Goal: Find specific page/section: Find specific page/section

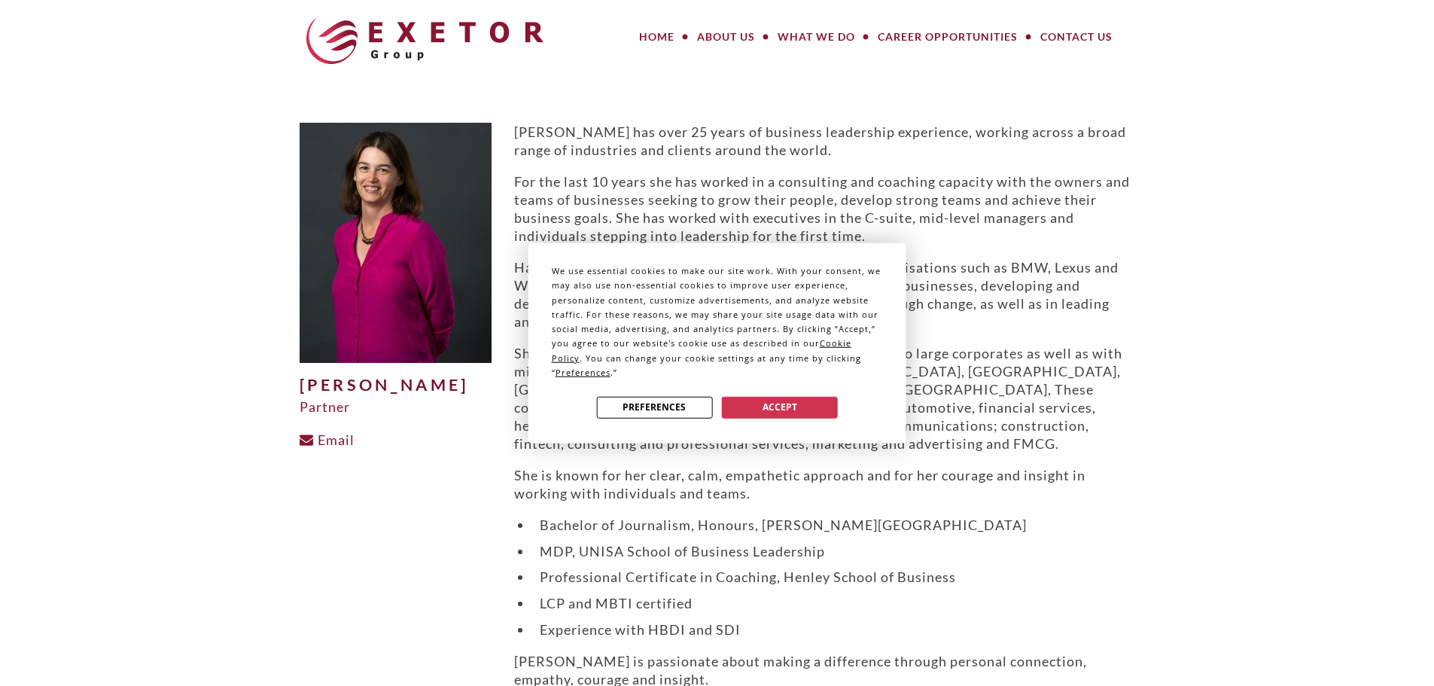
click at [1397, 178] on div "We use essential cookies to make our site work. With your consent, we may also …" at bounding box center [717, 343] width 1434 height 686
click at [661, 409] on button "Preferences" at bounding box center [654, 407] width 116 height 22
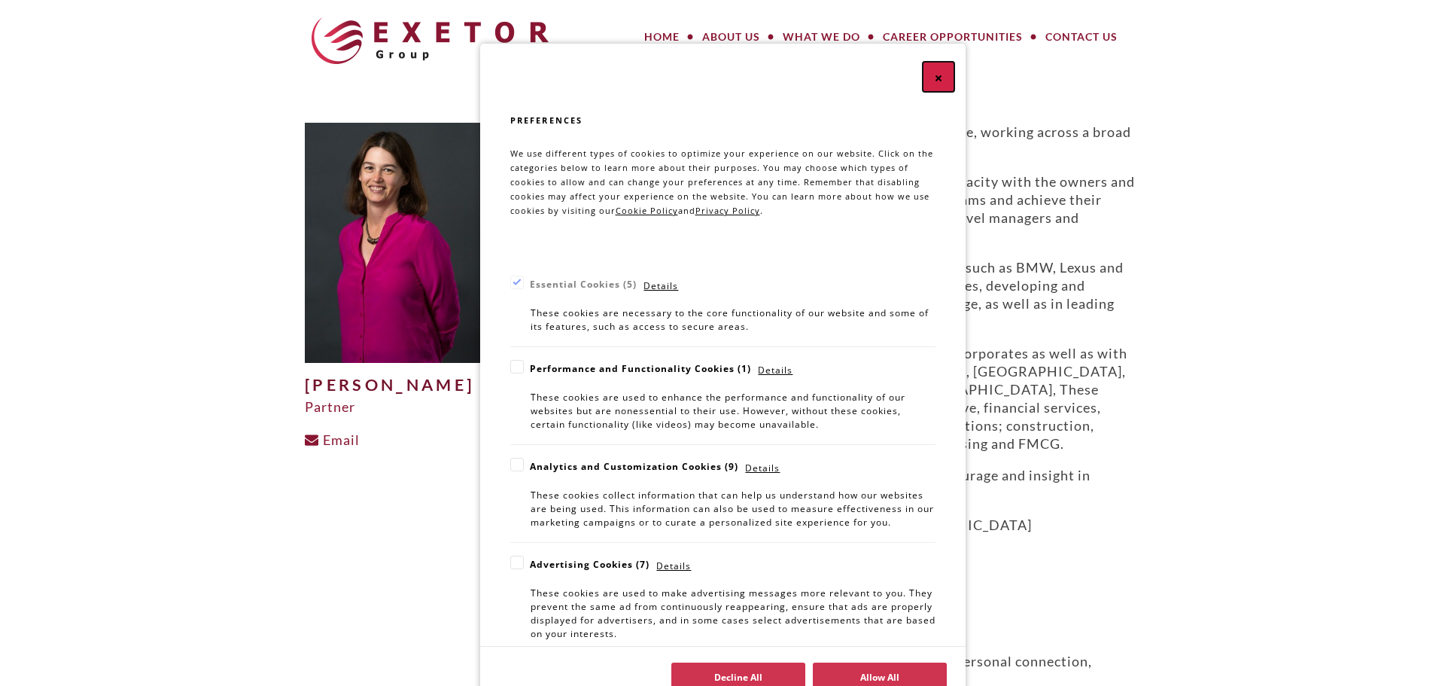
click at [938, 75] on button "Close" at bounding box center [939, 77] width 32 height 30
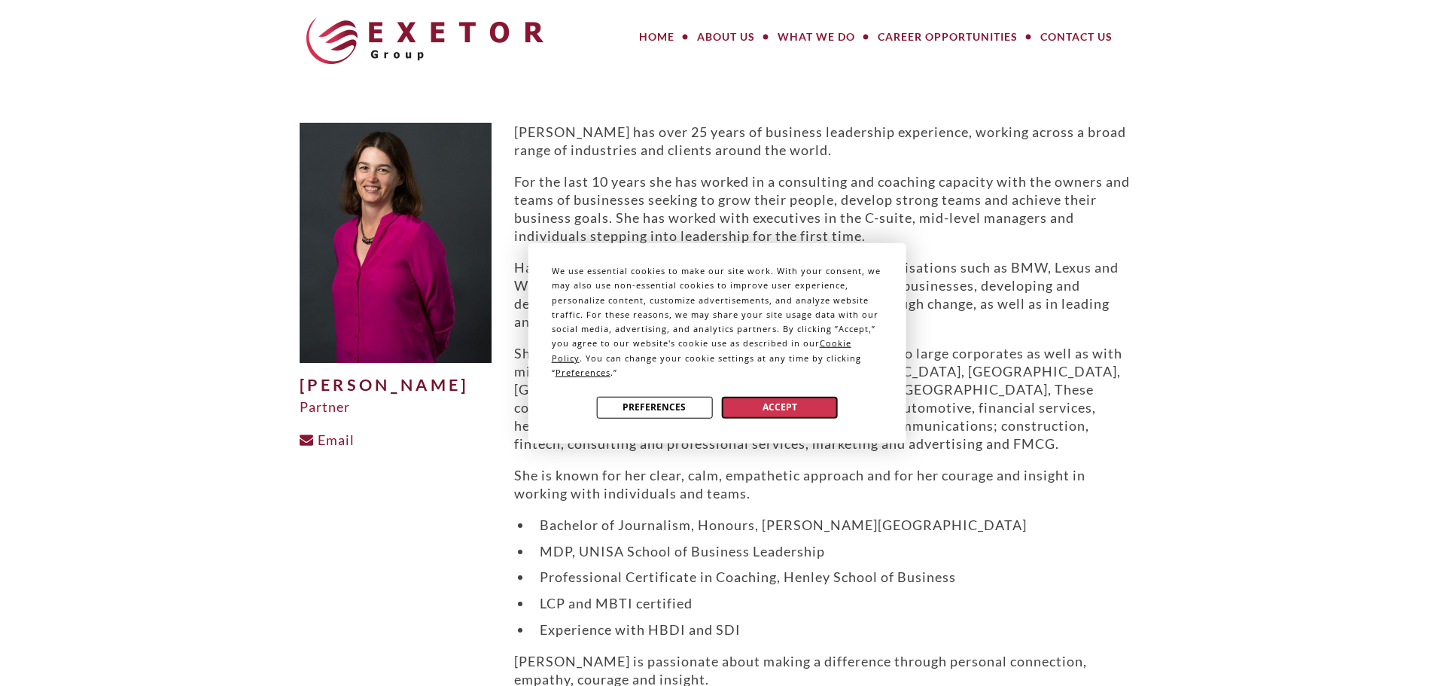
click at [784, 409] on button "Accept" at bounding box center [780, 407] width 116 height 22
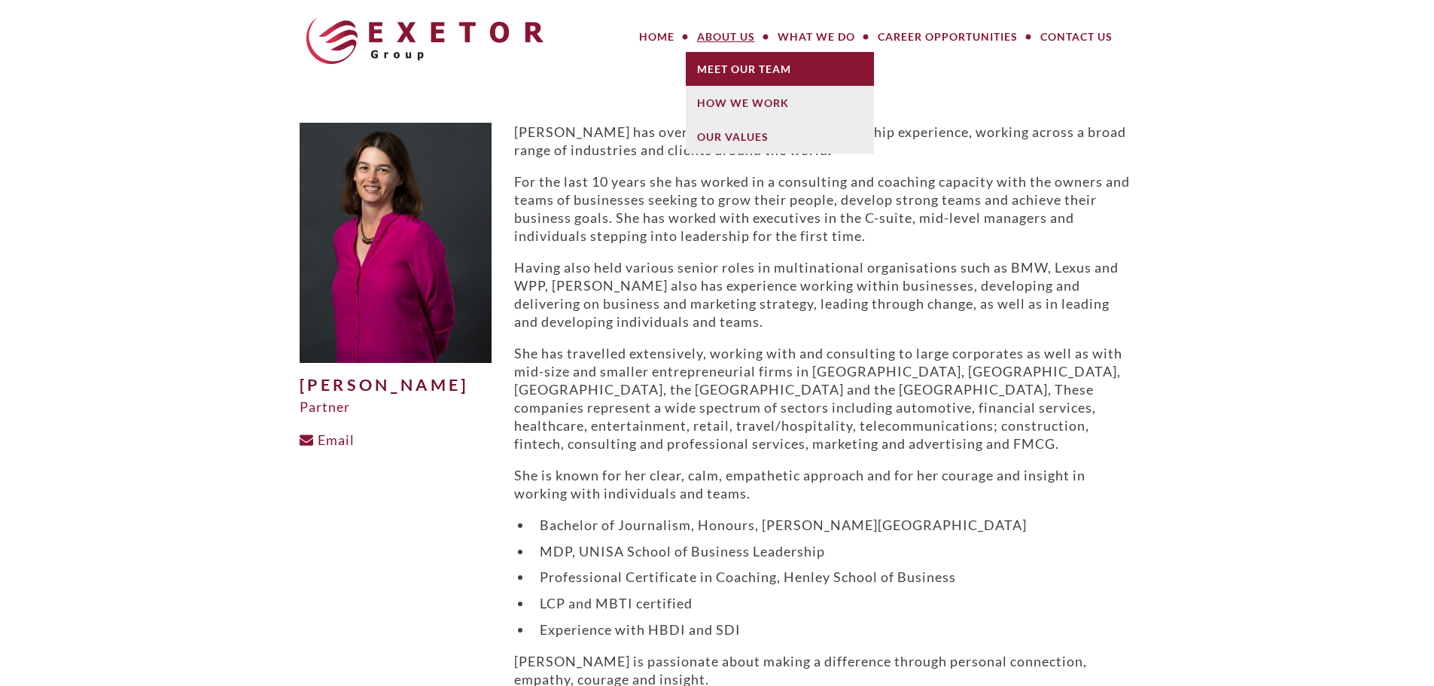
click at [737, 66] on link "Meet Our Team" at bounding box center [780, 69] width 188 height 34
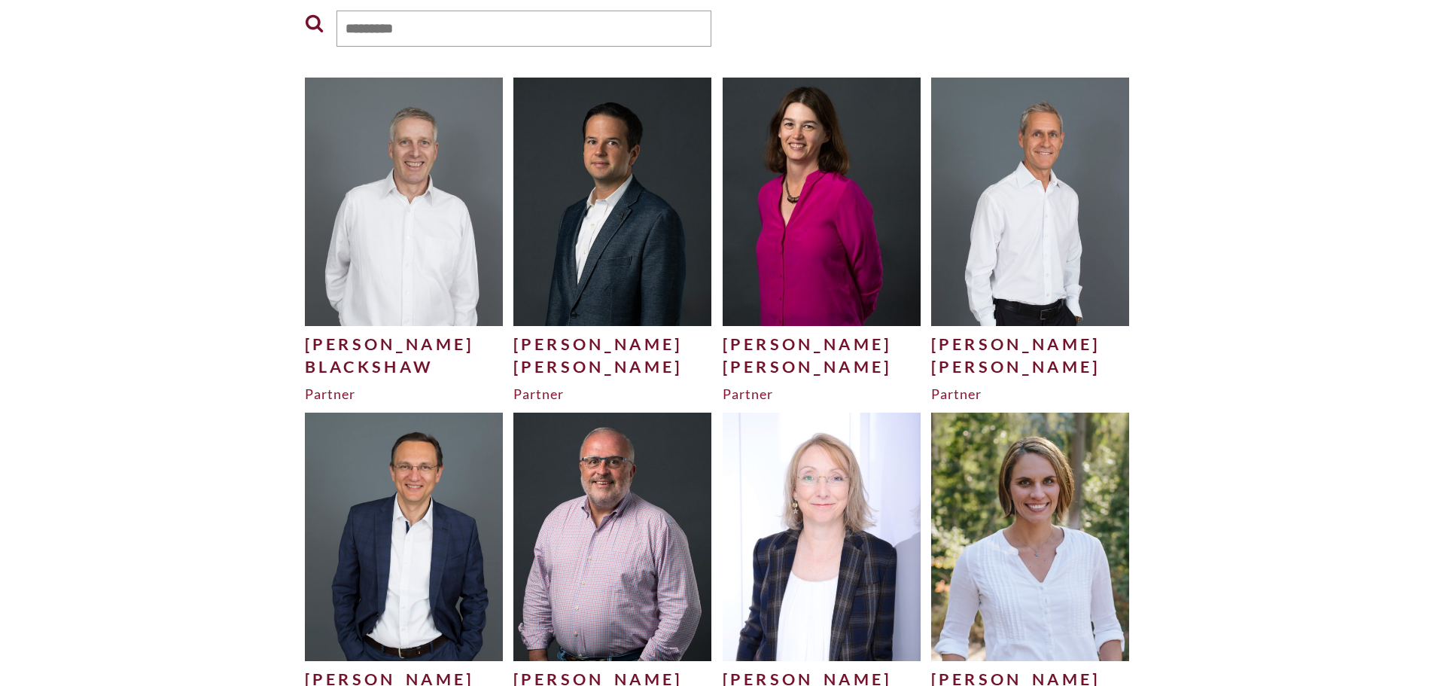
scroll to position [765, 0]
